Goal: Contribute content: Add original content to the website for others to see

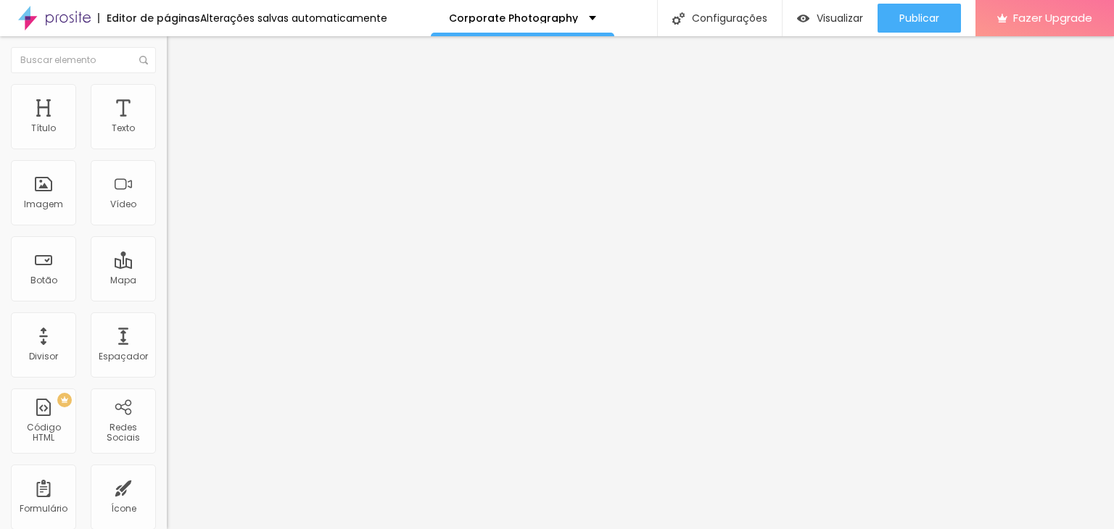
click at [167, 119] on div "Alinhamento" at bounding box center [250, 135] width 167 height 44
click at [167, 88] on li "Estilo" at bounding box center [250, 91] width 167 height 15
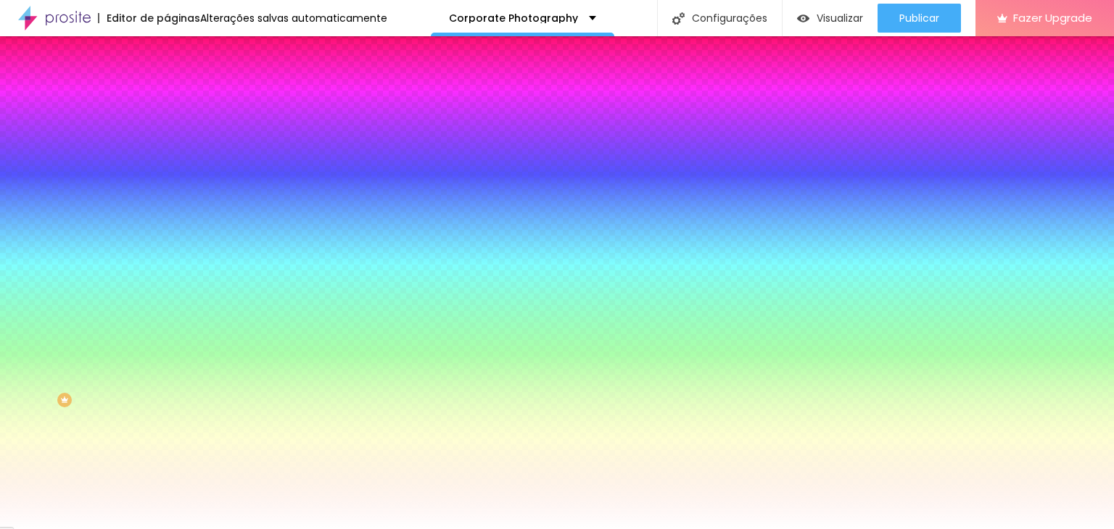
click at [180, 102] on span "Avançado" at bounding box center [204, 108] width 48 height 12
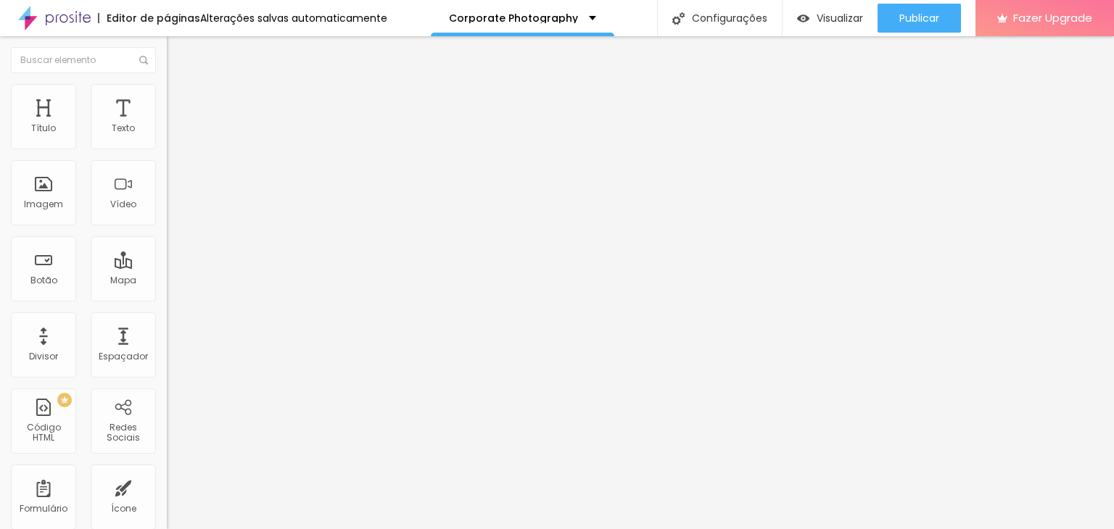
click at [167, 79] on li "Conteúdo" at bounding box center [250, 77] width 167 height 15
click at [167, 125] on span "Trocar imagem" at bounding box center [206, 118] width 79 height 12
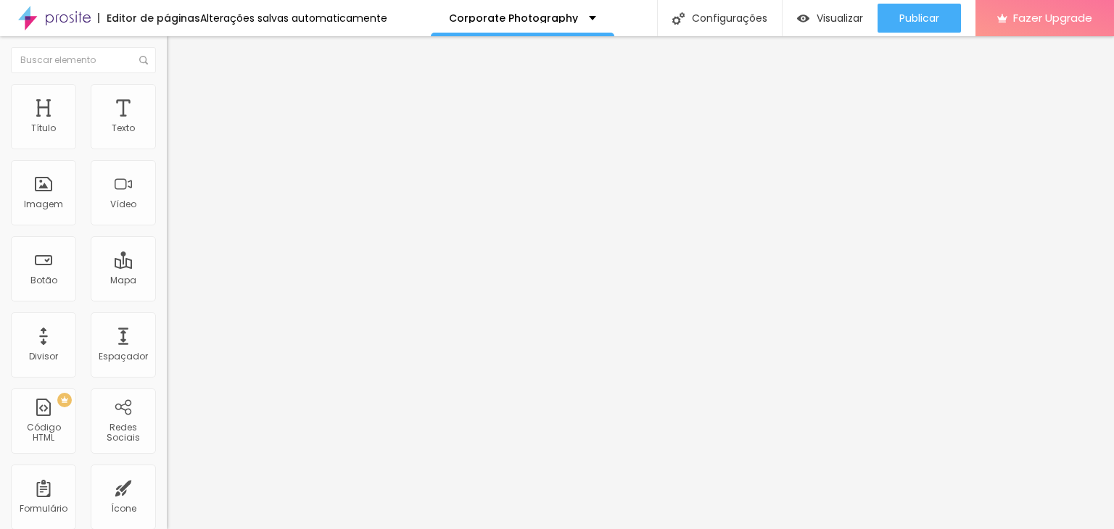
click at [167, 125] on span "Trocar imagem" at bounding box center [206, 118] width 79 height 12
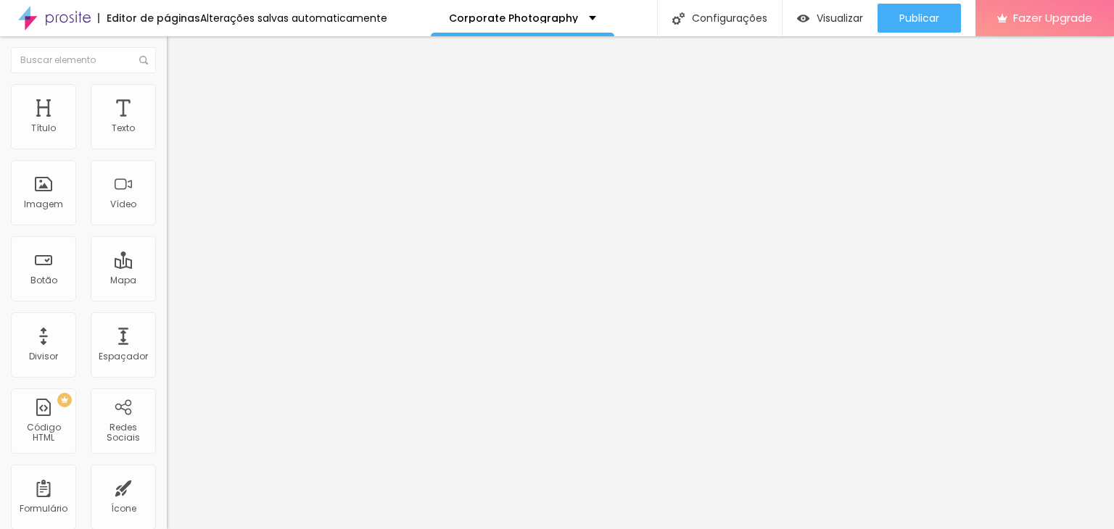
click at [307, 529] on div "Subindo 5/9 arquivos" at bounding box center [557, 533] width 1114 height 9
click at [248, 529] on div "Subindo 5/9 arquivos" at bounding box center [557, 533] width 1114 height 9
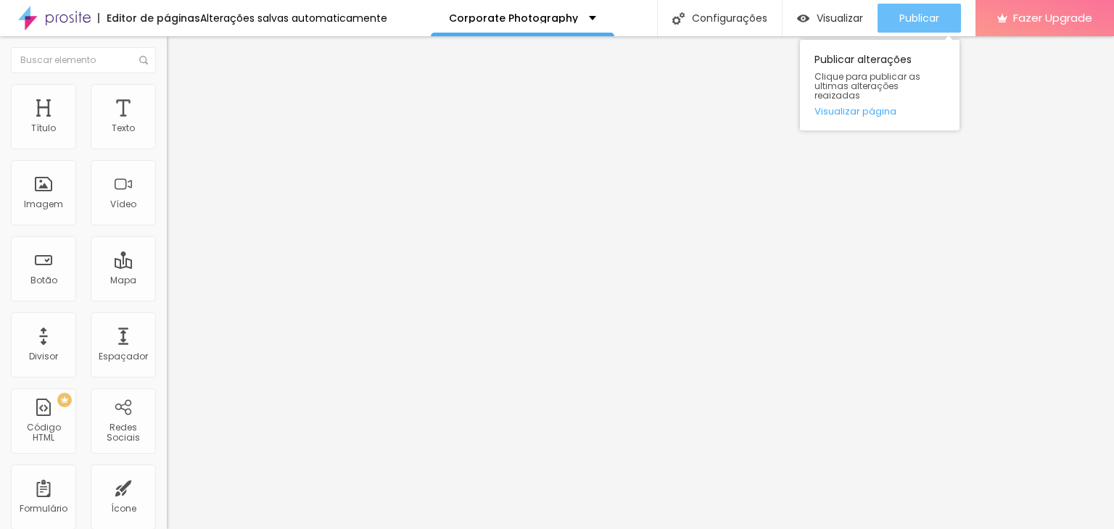
click at [905, 9] on div "Publicar" at bounding box center [919, 18] width 40 height 29
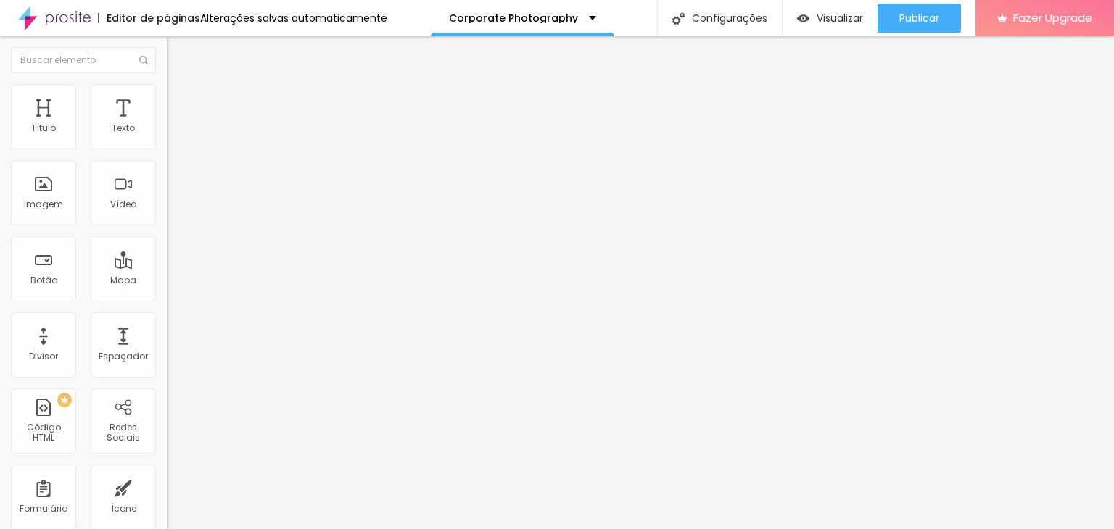
click at [167, 125] on span "Trocar imagem" at bounding box center [206, 118] width 79 height 12
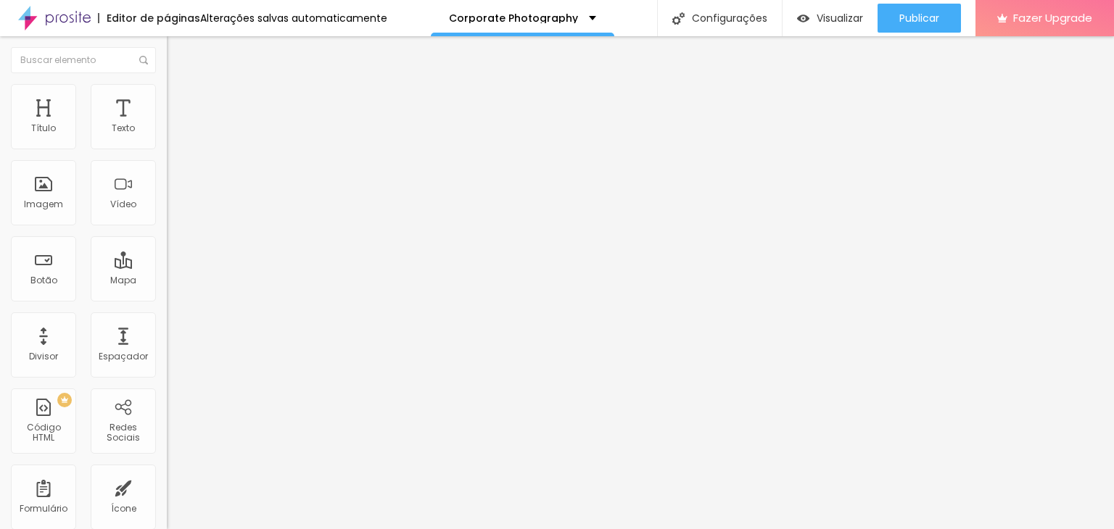
click at [167, 125] on span "Trocar imagem" at bounding box center [206, 118] width 79 height 12
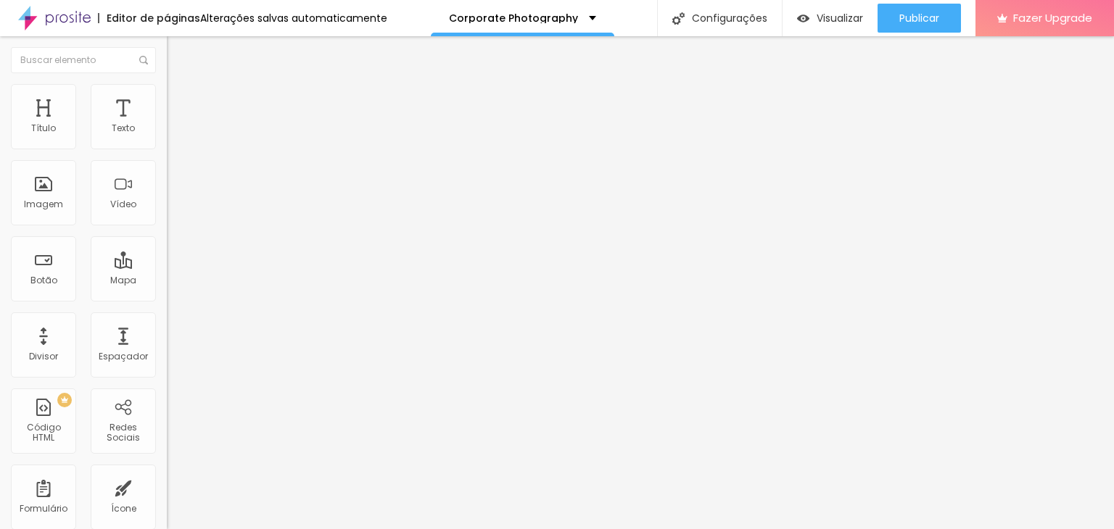
click at [167, 125] on span "Trocar imagem" at bounding box center [206, 118] width 79 height 12
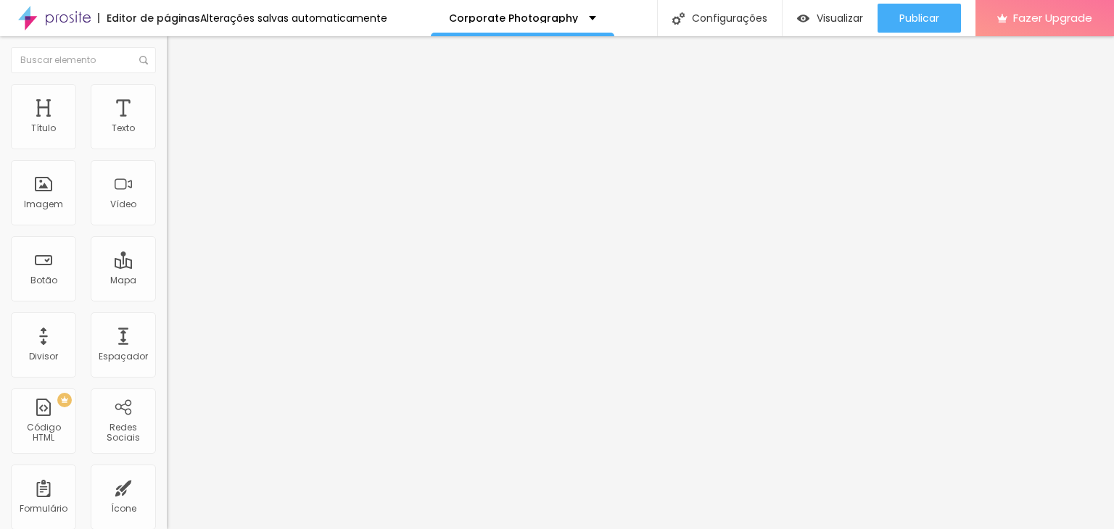
click at [167, 125] on span "Trocar imagem" at bounding box center [206, 118] width 79 height 12
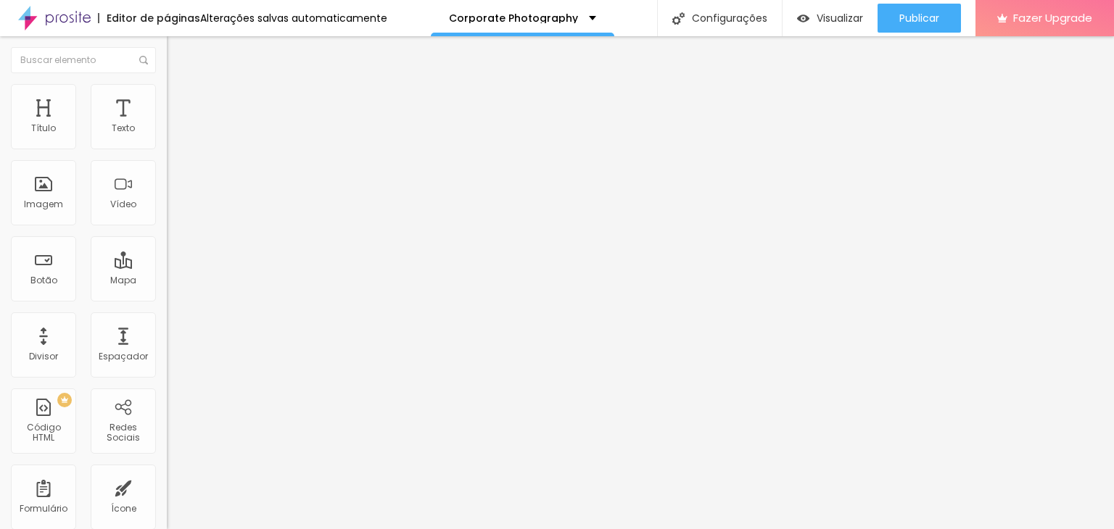
click at [167, 125] on span "Trocar imagem" at bounding box center [206, 118] width 79 height 12
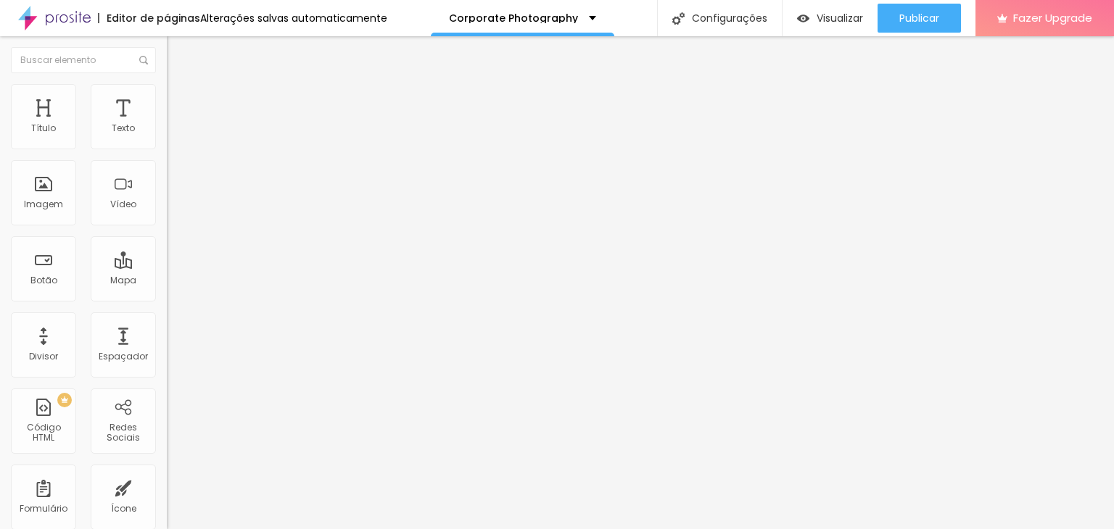
click at [167, 125] on span "Trocar imagem" at bounding box center [206, 118] width 79 height 12
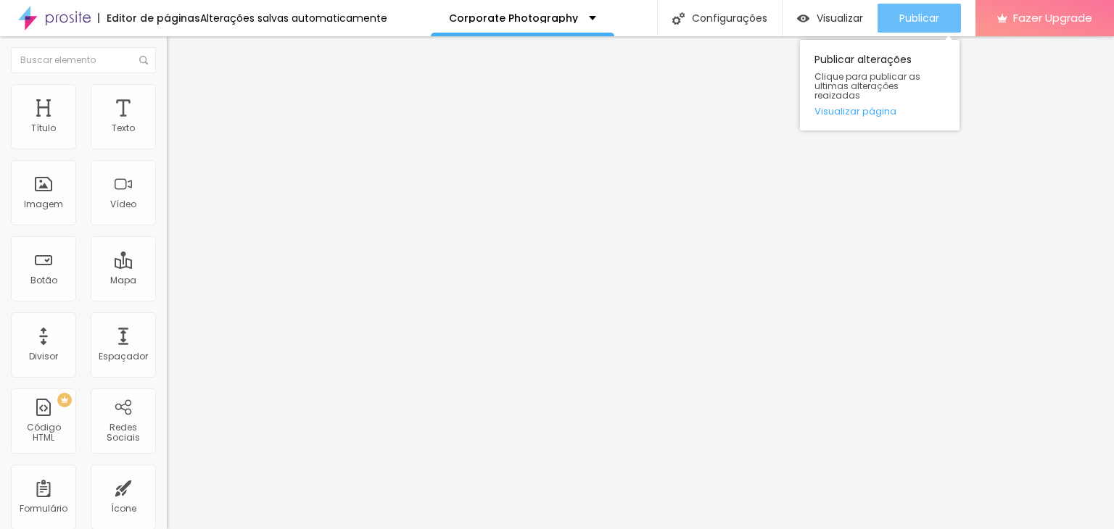
click at [912, 12] on span "Publicar" at bounding box center [919, 18] width 40 height 12
click at [909, 12] on span "Publicar" at bounding box center [919, 18] width 40 height 12
